Goal: Task Accomplishment & Management: Use online tool/utility

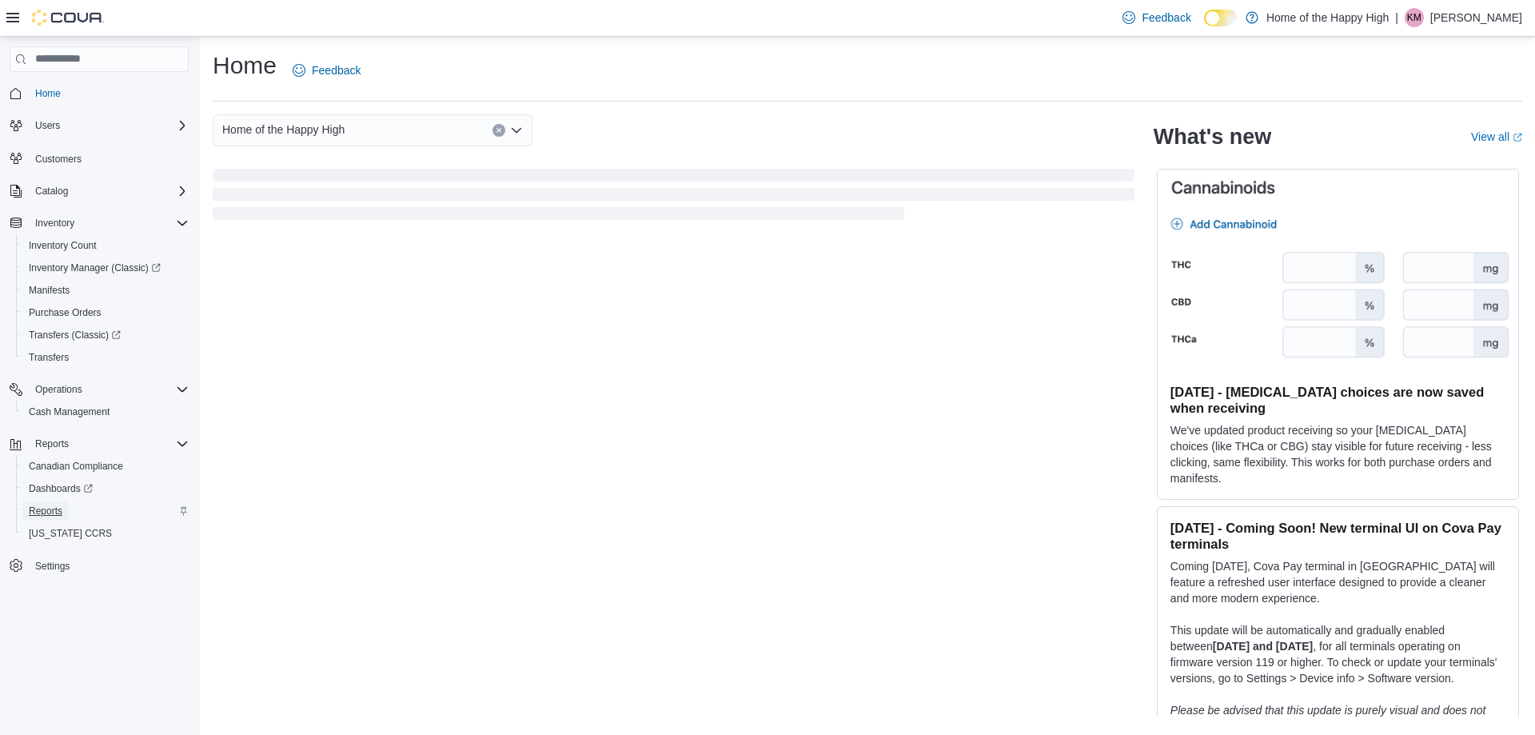
click at [54, 508] on span "Reports" at bounding box center [46, 511] width 34 height 13
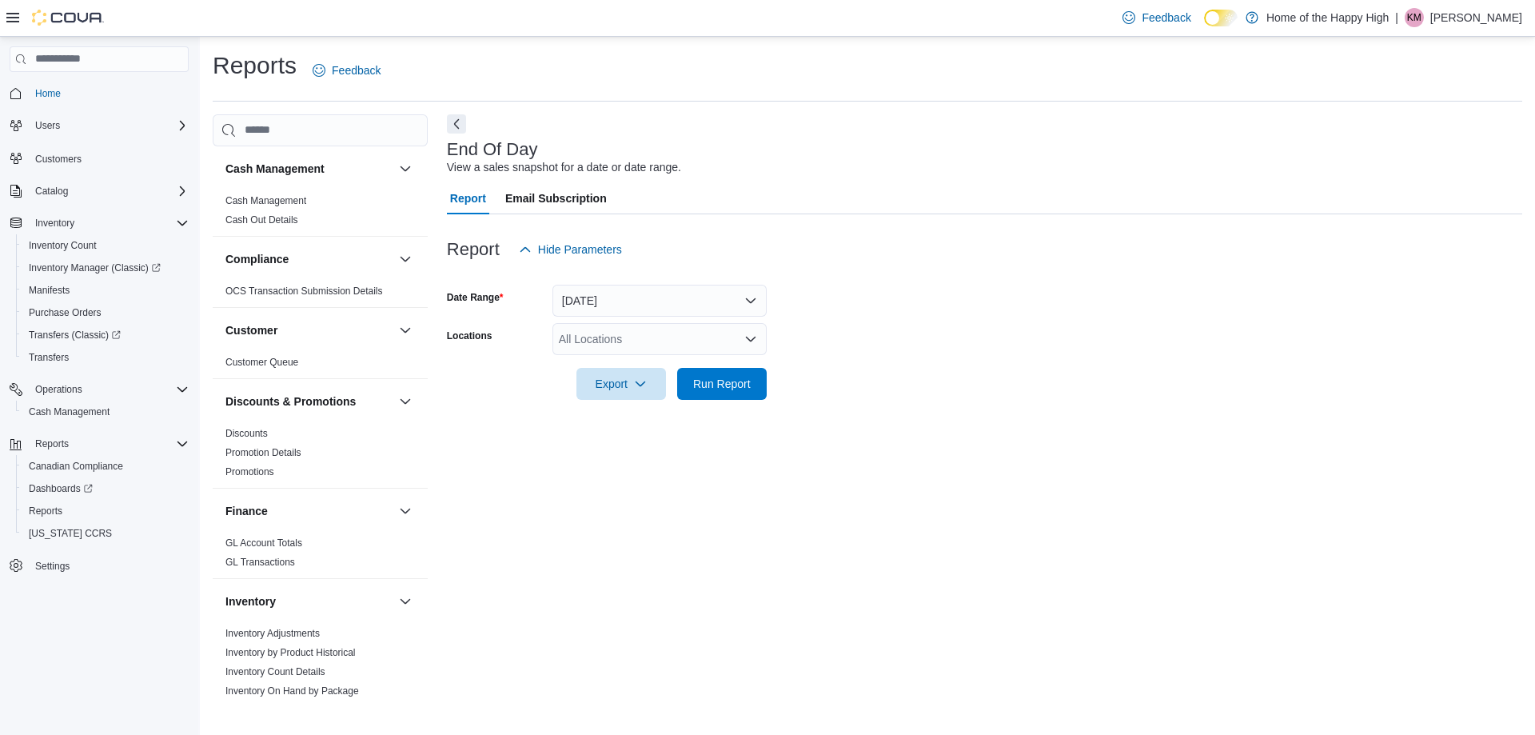
click at [661, 350] on div "All Locations" at bounding box center [660, 339] width 214 height 32
type input "****"
click at [657, 367] on span "Edmonton - Terwillegar - Fire & Flower" at bounding box center [714, 366] width 191 height 16
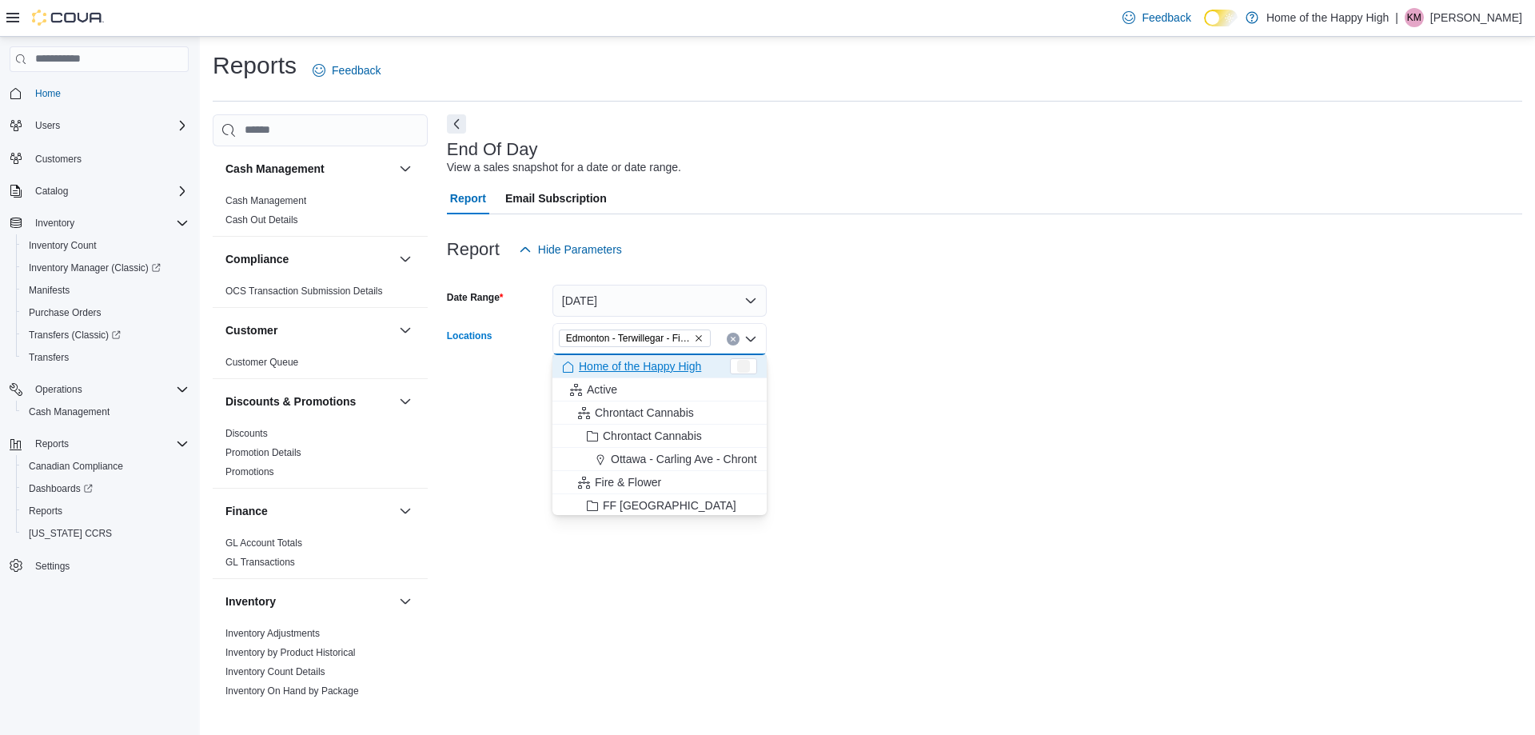
click at [896, 357] on div at bounding box center [985, 361] width 1076 height 13
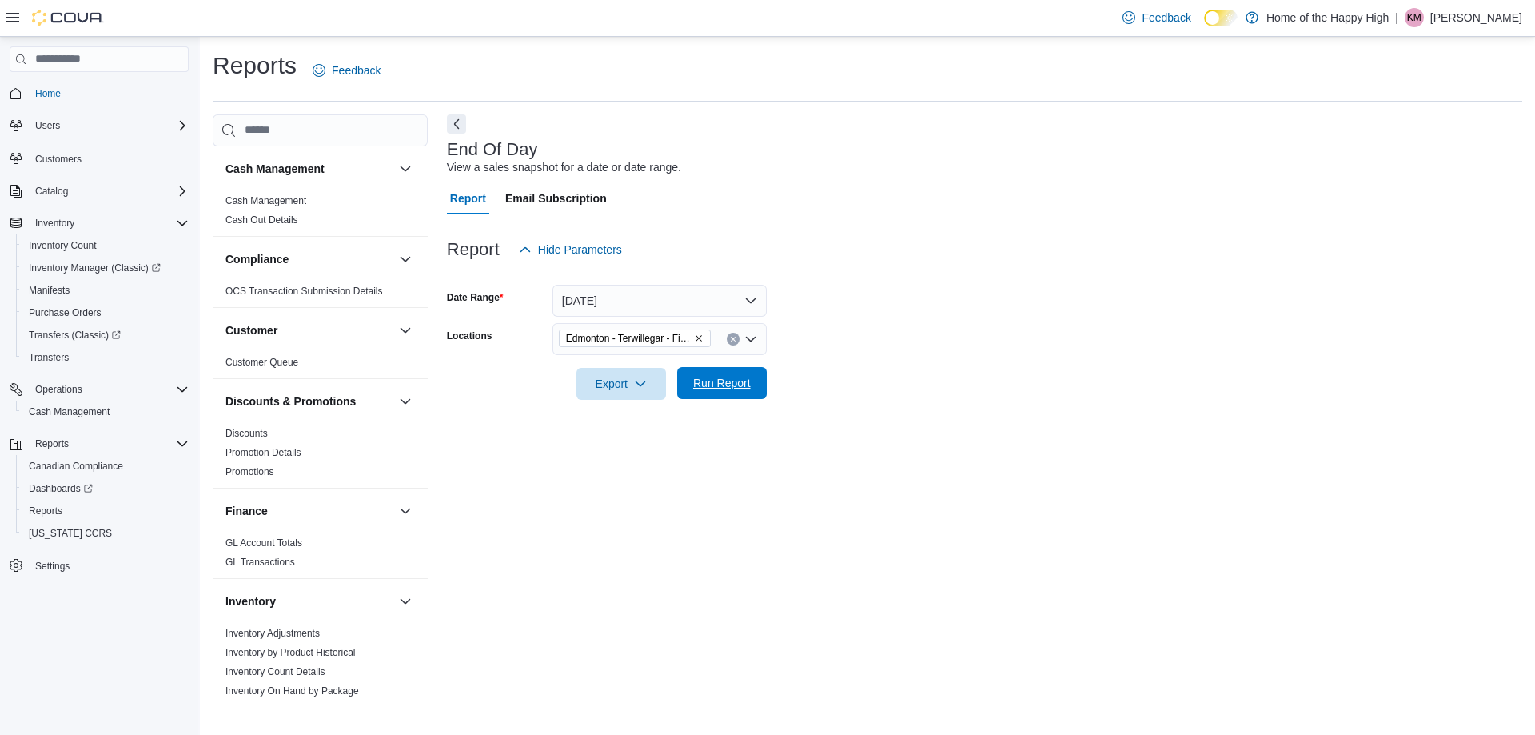
click at [738, 384] on span "Run Report" at bounding box center [722, 383] width 58 height 16
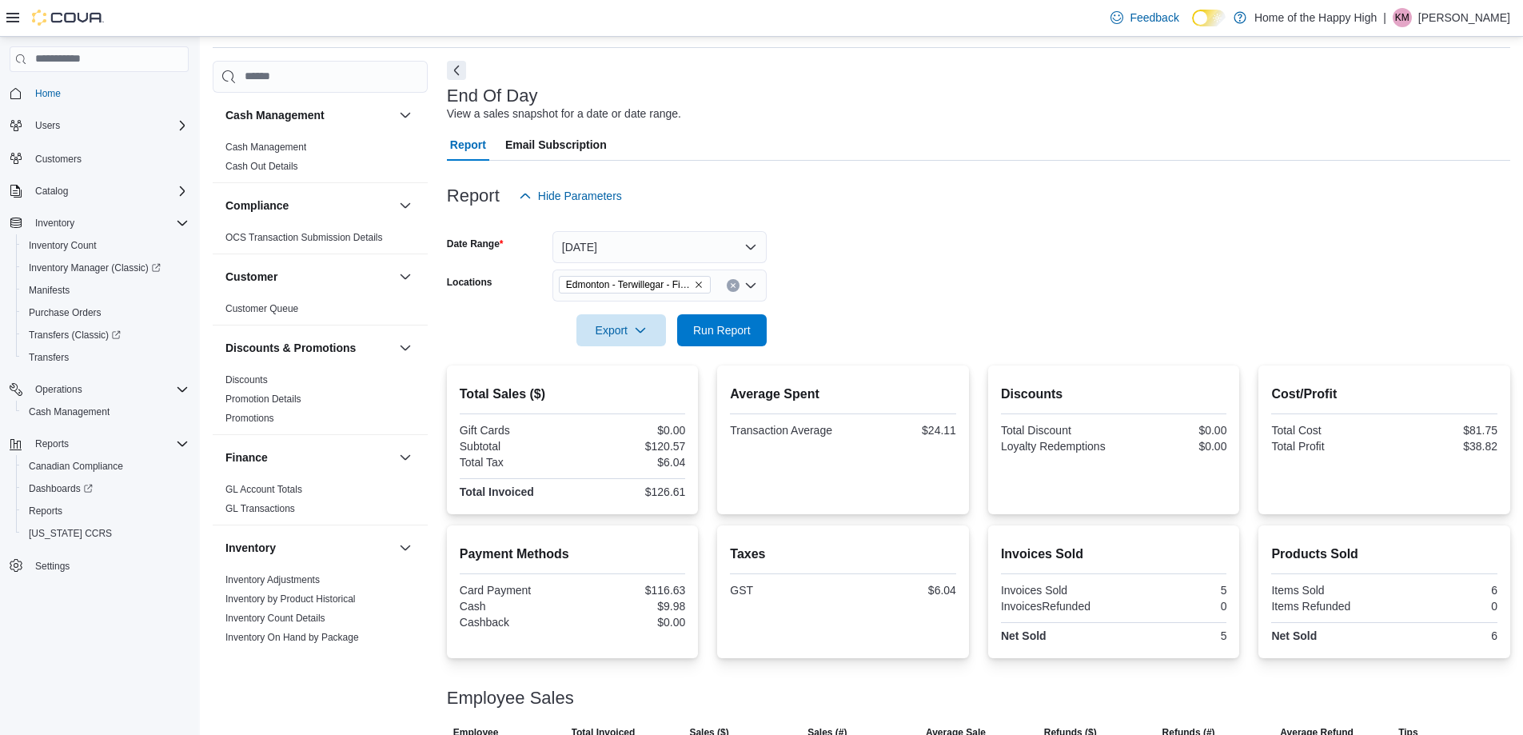
scroll to position [110, 0]
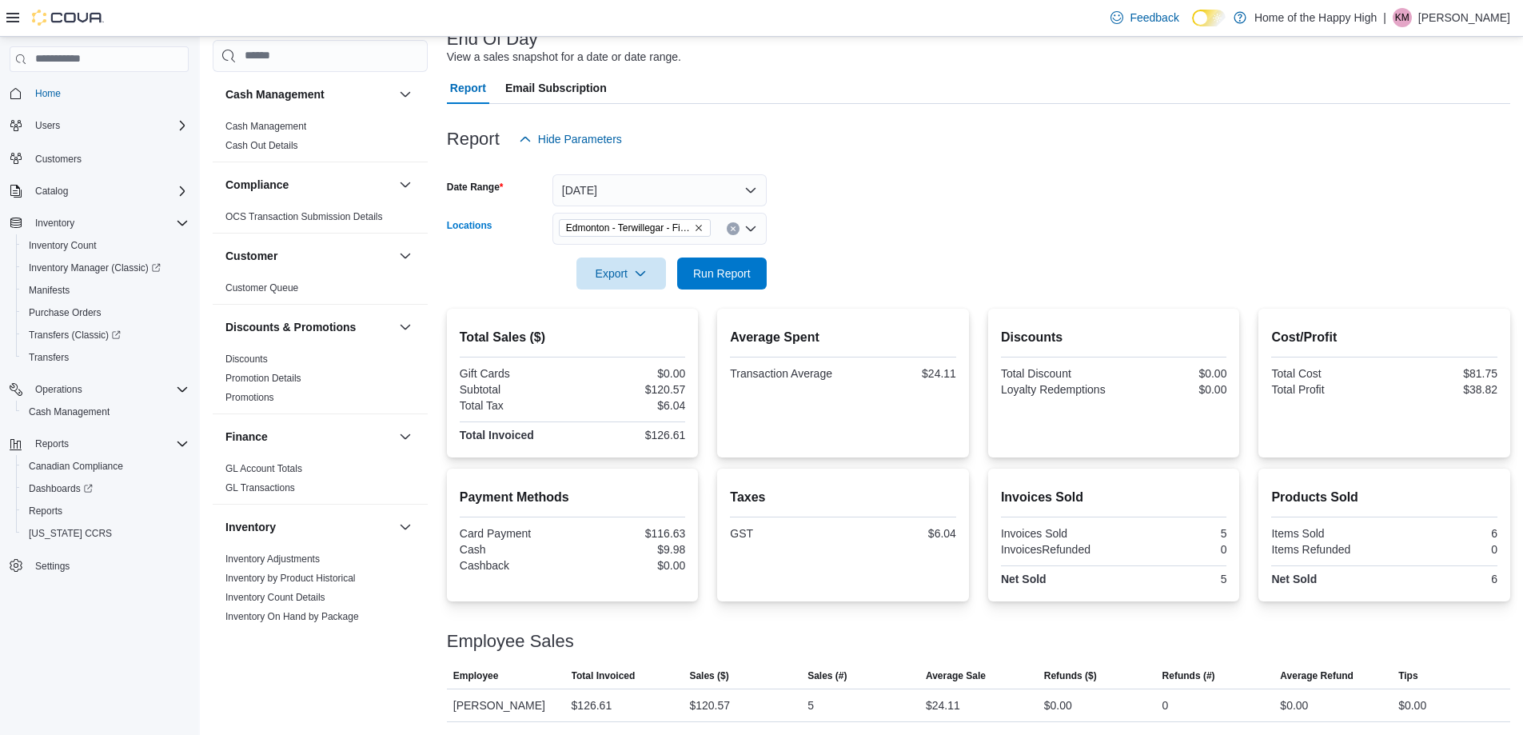
click at [697, 229] on icon "Remove Edmonton - Terwillegar - Fire & Flower from selection in this group" at bounding box center [699, 228] width 6 height 6
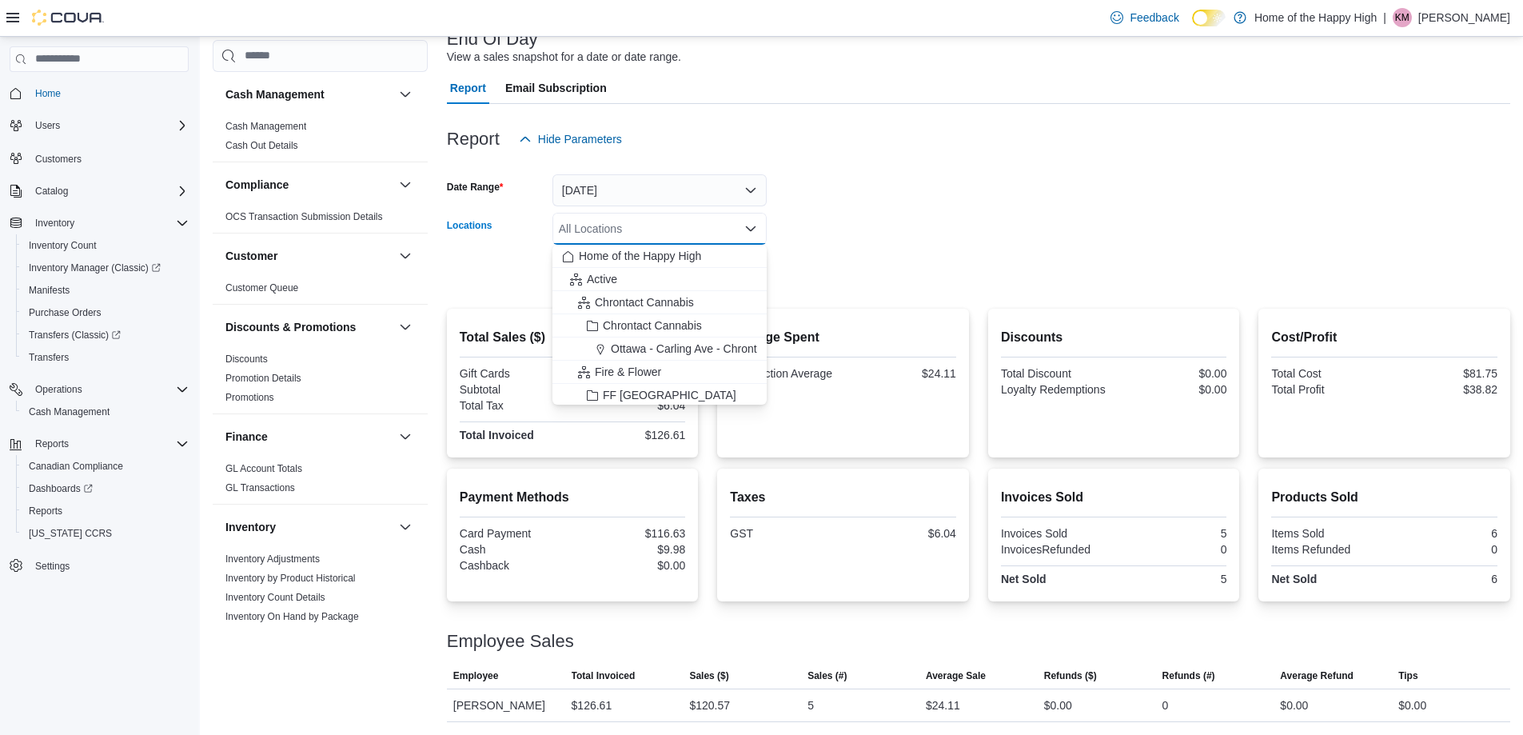
click at [664, 235] on div "All Locations Combo box. Selected. Combo box input. All Locations. Type some te…" at bounding box center [660, 229] width 214 height 32
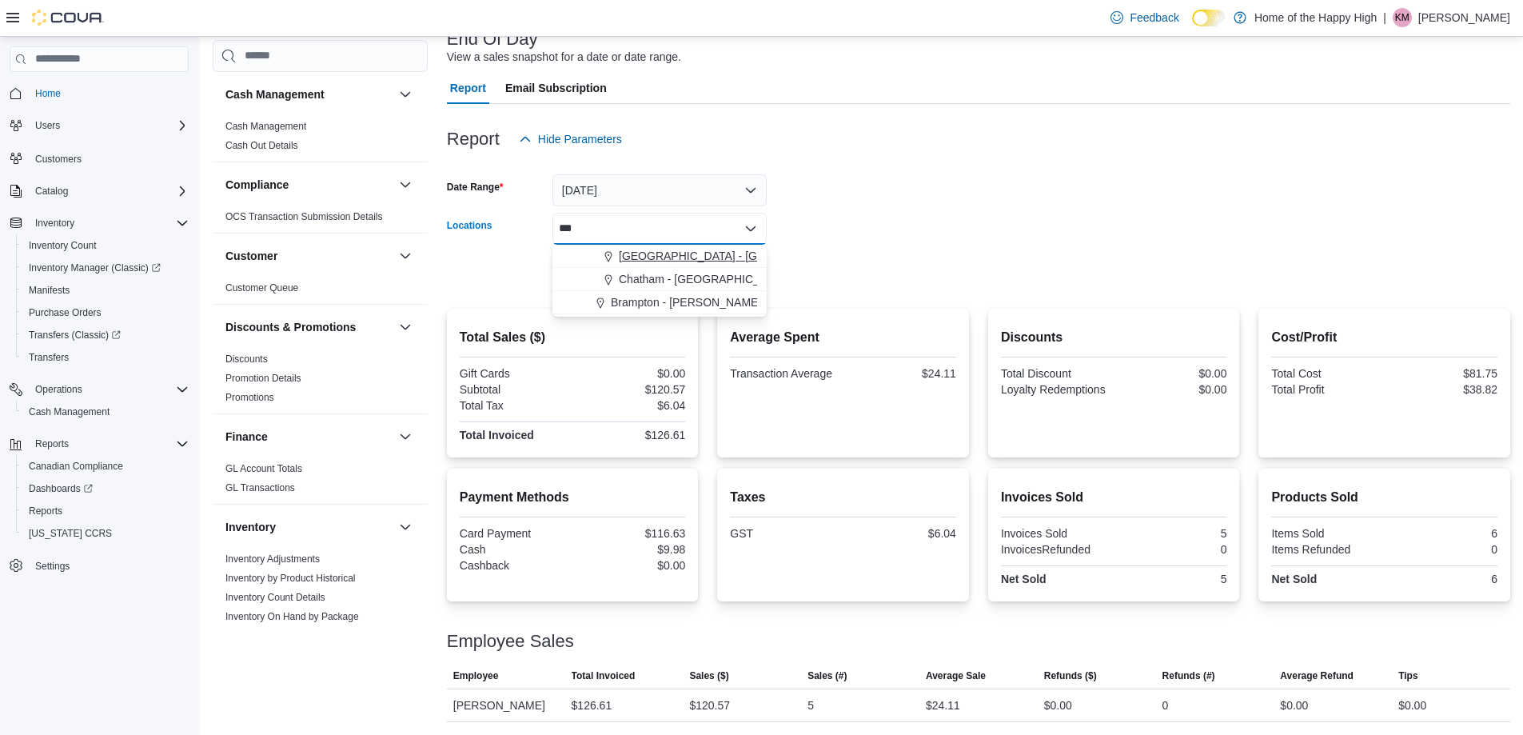
type input "***"
click at [662, 248] on button "[GEOGRAPHIC_DATA] - [GEOGRAPHIC_DATA] - Fire & Flower" at bounding box center [660, 256] width 214 height 23
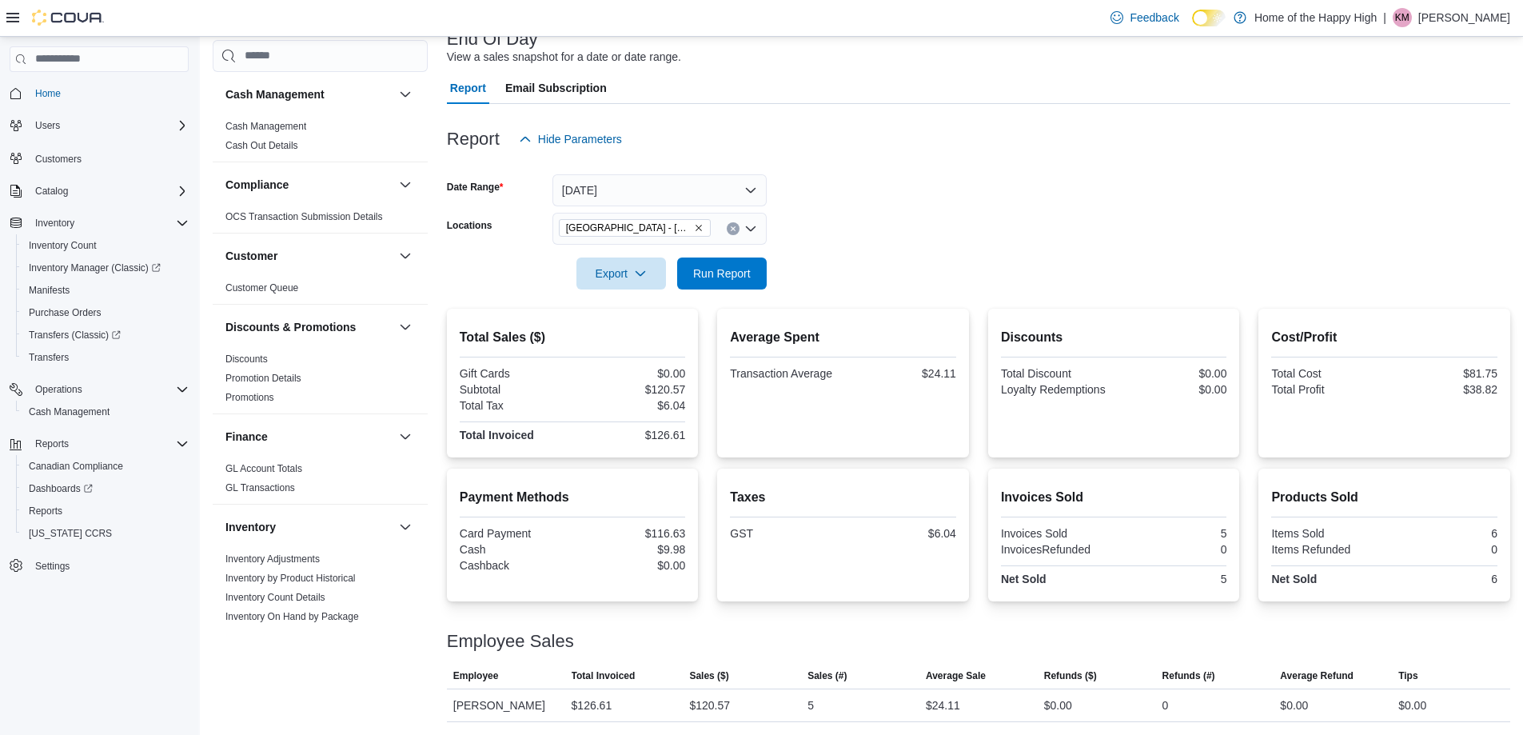
drag, startPoint x: 879, startPoint y: 258, endPoint x: 771, endPoint y: 260, distance: 108.0
click at [856, 260] on form "Date Range [DATE] Locations [GEOGRAPHIC_DATA] - [GEOGRAPHIC_DATA] - Fire & Flow…" at bounding box center [979, 222] width 1064 height 134
click at [717, 269] on span "Run Report" at bounding box center [722, 273] width 58 height 16
click at [645, 189] on button "[DATE]" at bounding box center [660, 190] width 214 height 32
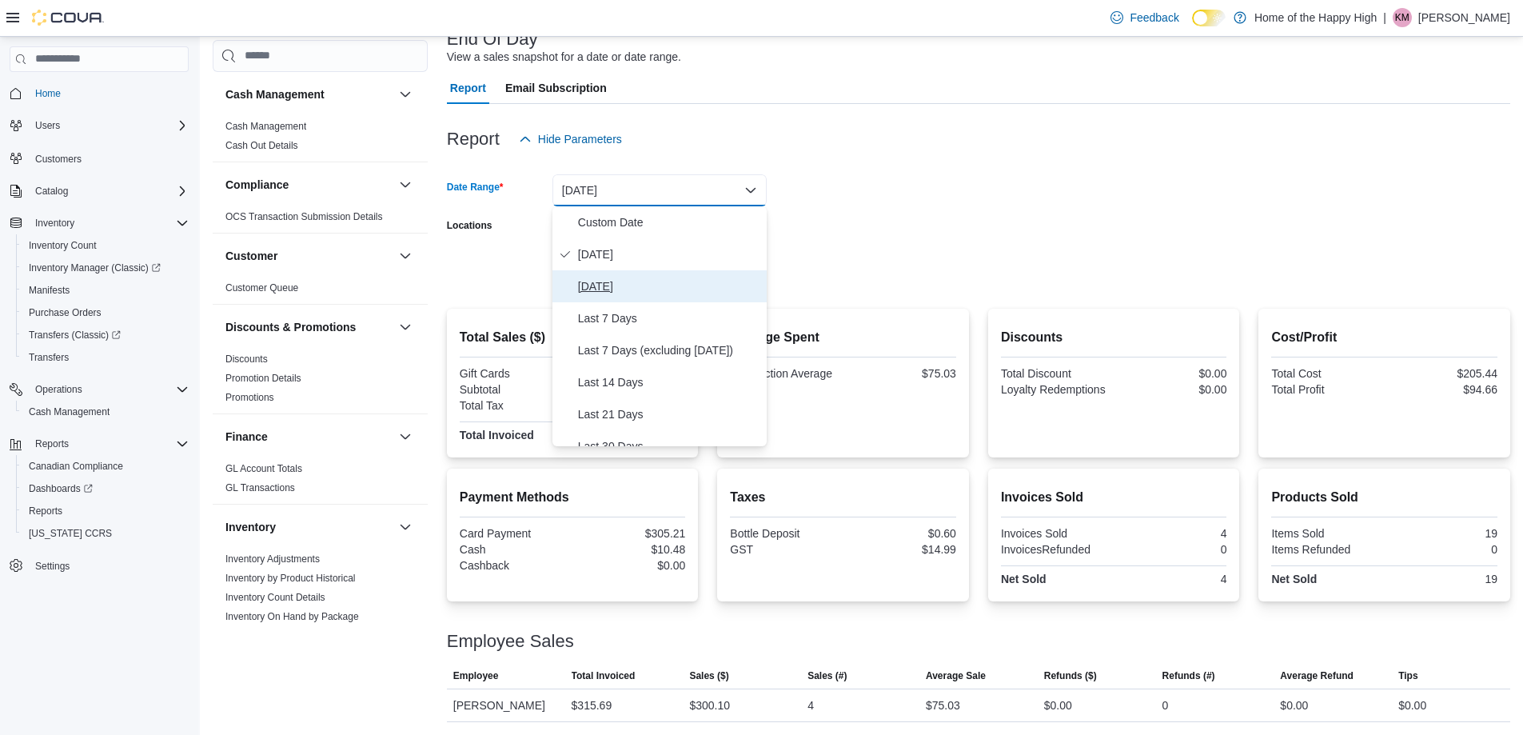
click at [622, 291] on span "[DATE]" at bounding box center [669, 286] width 182 height 19
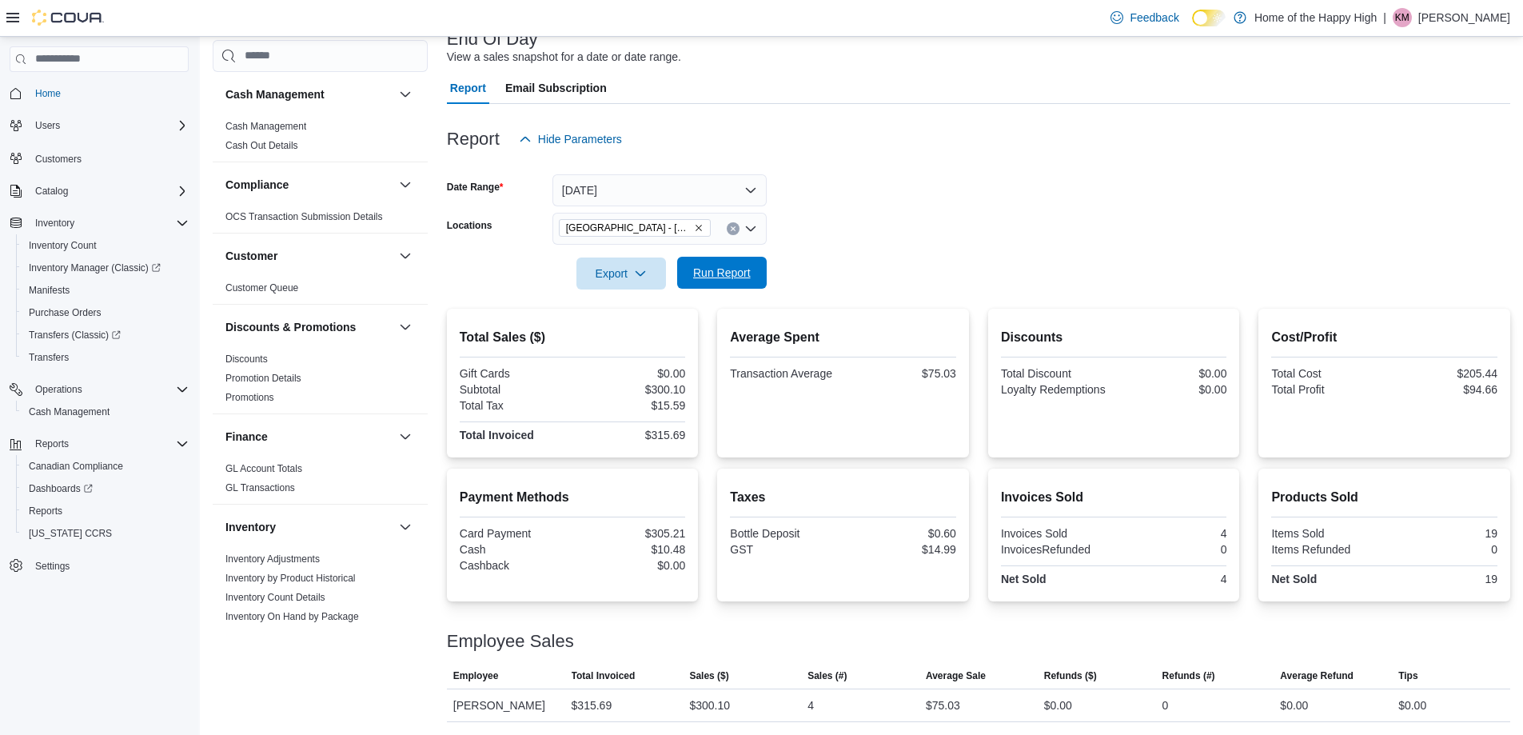
click at [729, 277] on span "Run Report" at bounding box center [722, 273] width 58 height 16
